Goal: Task Accomplishment & Management: Manage account settings

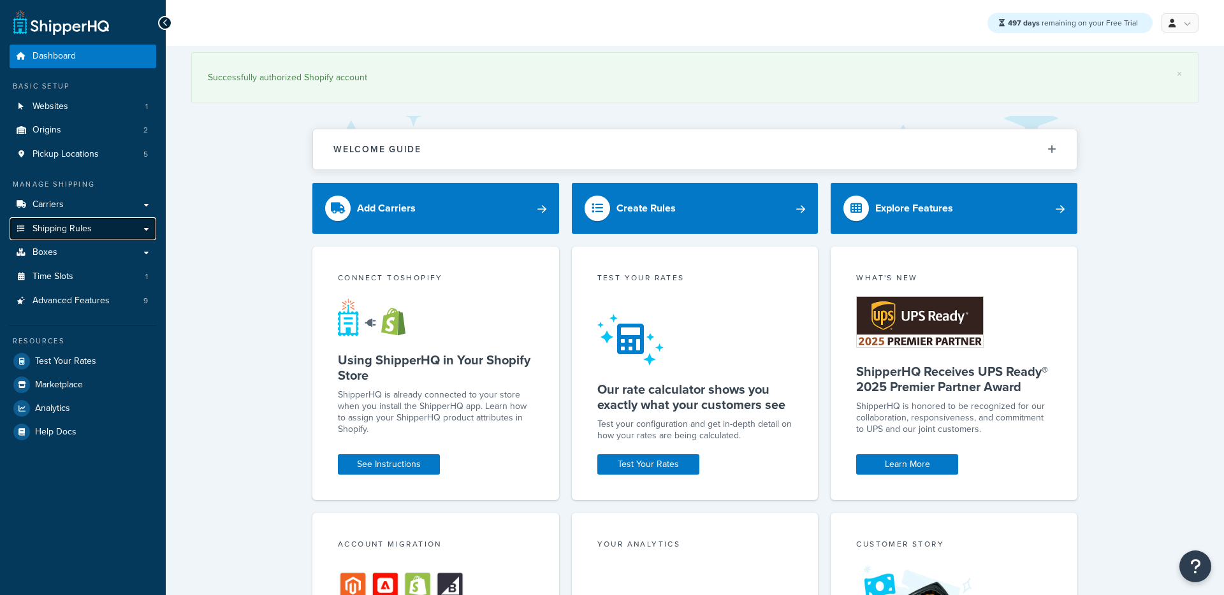
click at [83, 220] on link "Shipping Rules" at bounding box center [83, 229] width 147 height 24
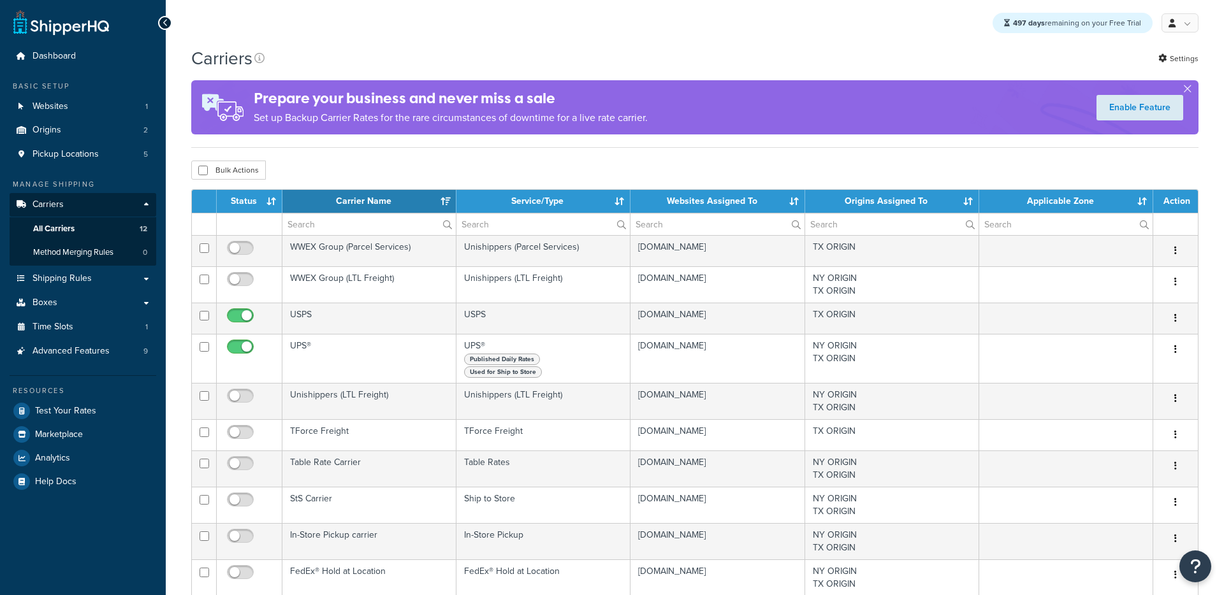
select select "15"
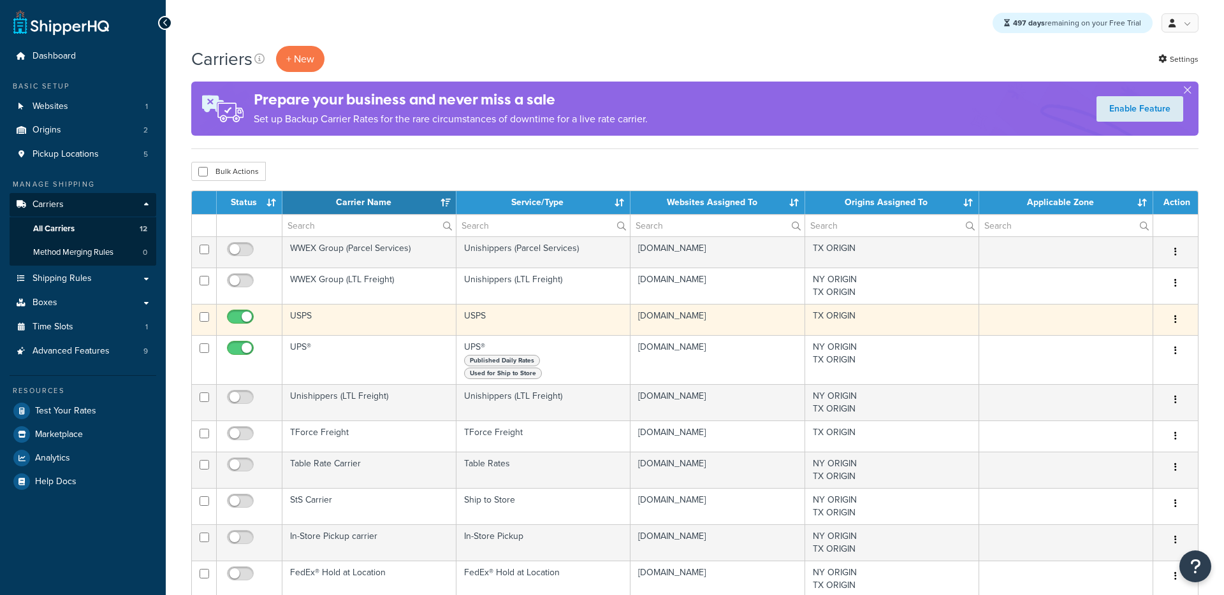
click at [361, 323] on td "USPS" at bounding box center [369, 319] width 174 height 31
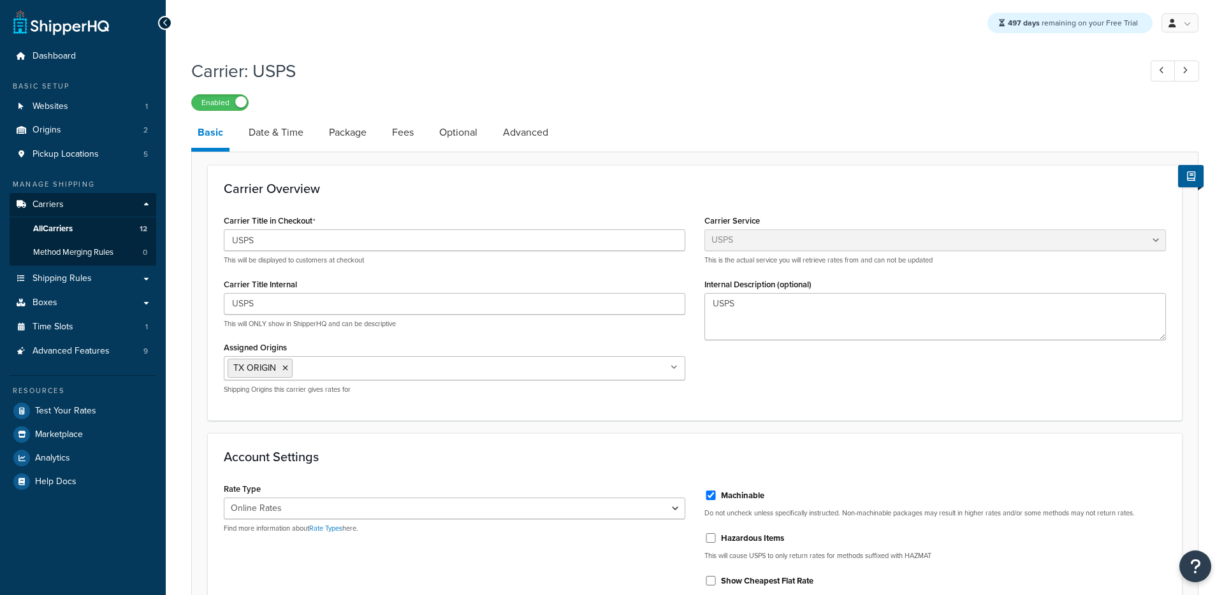
select select "usps"
select select "ONLINE"
click at [276, 122] on link "Date & Time" at bounding box center [276, 132] width 68 height 31
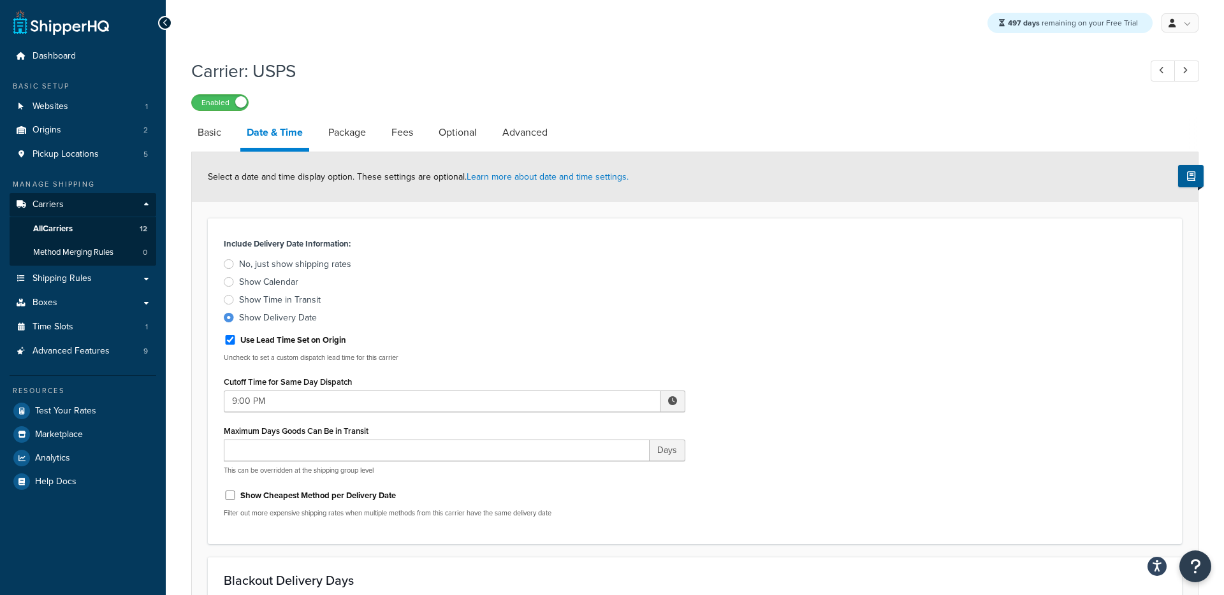
click at [266, 278] on div "Show Calendar" at bounding box center [268, 282] width 59 height 13
click at [0, 0] on input "Show Calendar" at bounding box center [0, 0] width 0 height 0
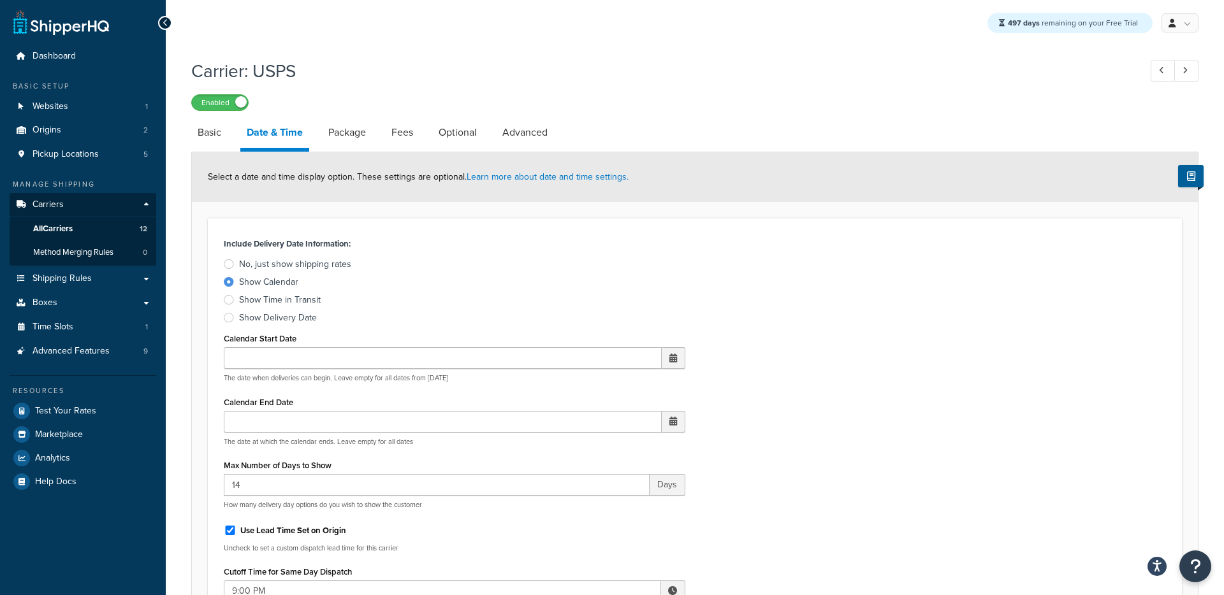
click at [258, 321] on div "Show Delivery Date" at bounding box center [278, 318] width 78 height 13
click at [0, 0] on input "Show Delivery Date" at bounding box center [0, 0] width 0 height 0
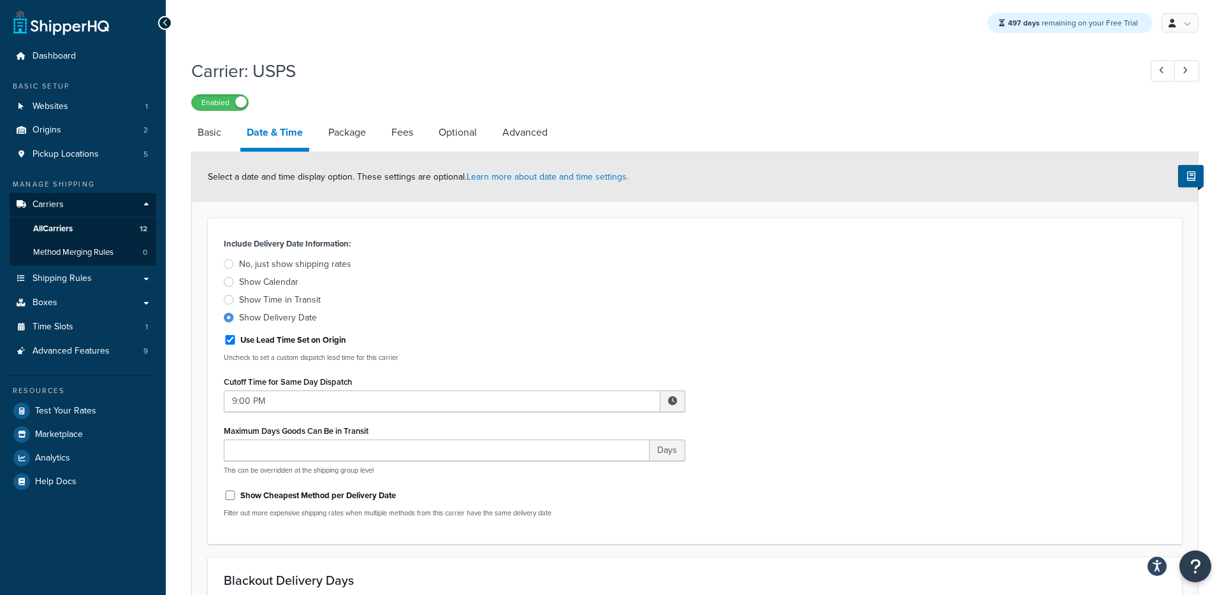
click at [255, 286] on div "Show Calendar" at bounding box center [268, 282] width 59 height 13
click at [0, 0] on input "Show Calendar" at bounding box center [0, 0] width 0 height 0
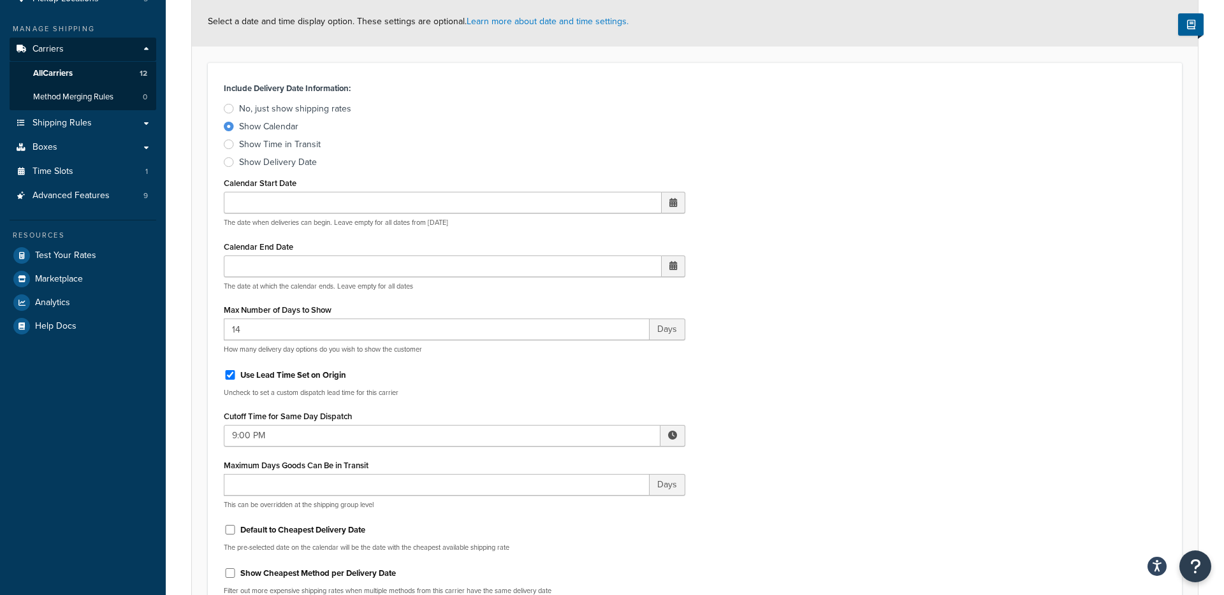
scroll to position [690, 0]
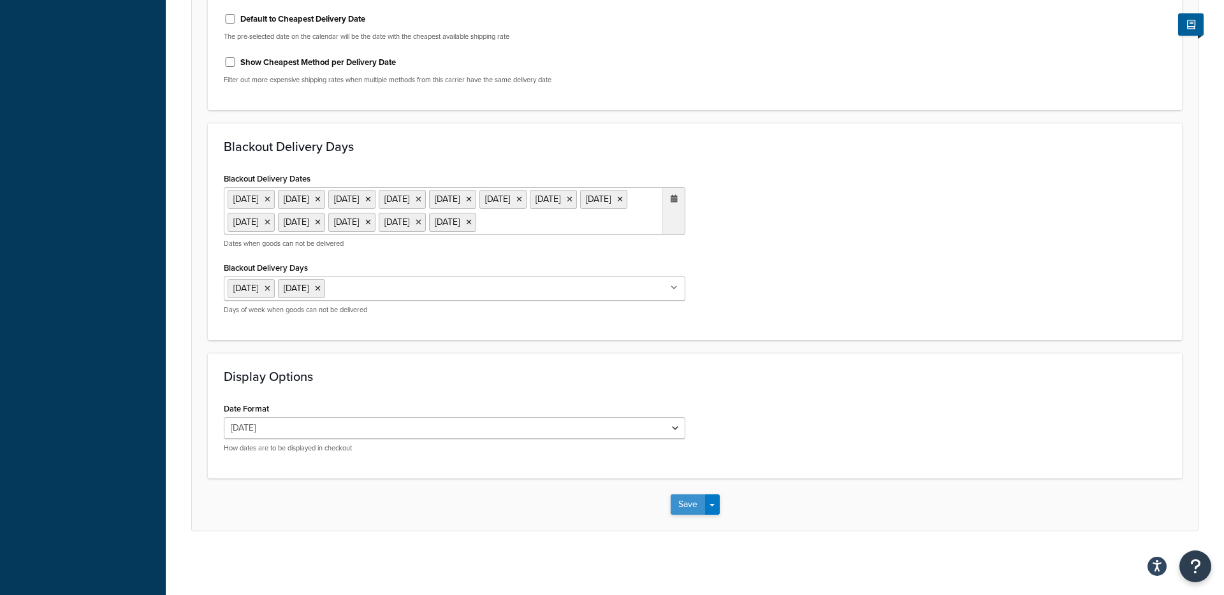
click at [686, 504] on button "Save" at bounding box center [687, 505] width 34 height 20
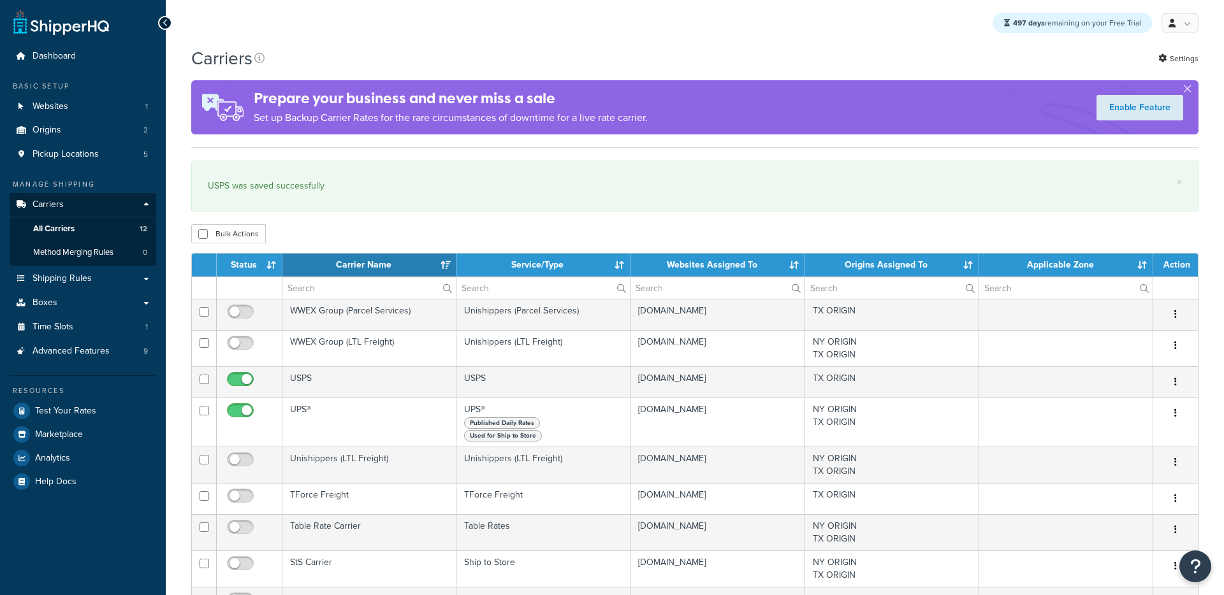
select select "15"
